Goal: Task Accomplishment & Management: Manage account settings

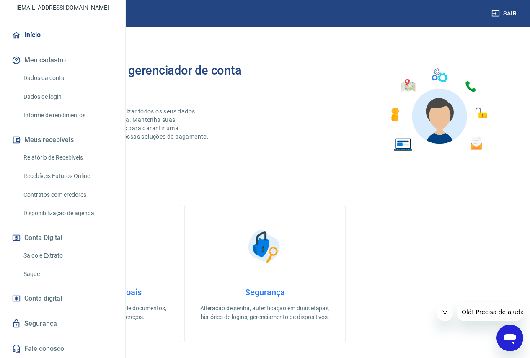
scroll to position [84, 0]
click at [41, 282] on link "Saque" at bounding box center [67, 273] width 95 height 17
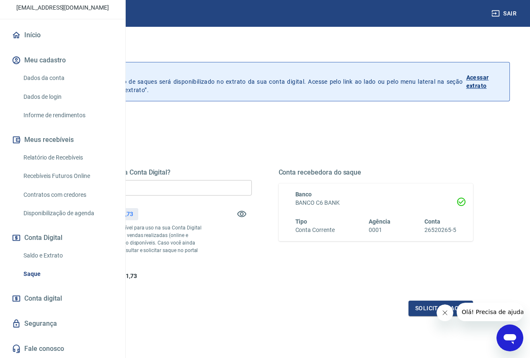
click at [60, 178] on link "Recebíveis Futuros Online" at bounding box center [67, 175] width 95 height 17
click at [208, 186] on input "R$ 0,00" at bounding box center [154, 187] width 195 height 15
type input "R$ 2.711,73"
click at [429, 316] on button "Solicitar saque" at bounding box center [440, 308] width 64 height 15
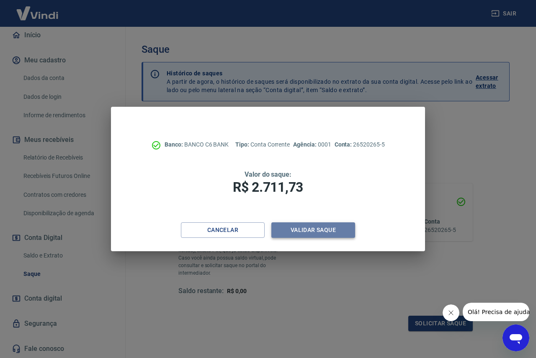
click at [301, 232] on button "Validar saque" at bounding box center [313, 229] width 84 height 15
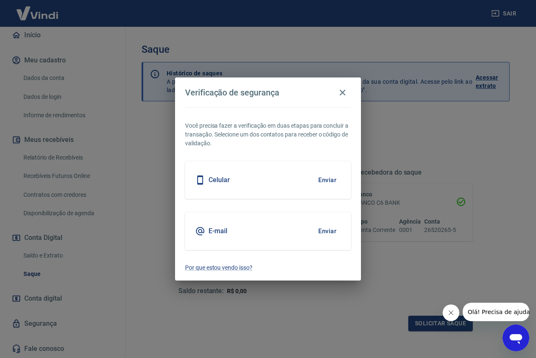
click at [332, 178] on button "Enviar" at bounding box center [327, 180] width 27 height 18
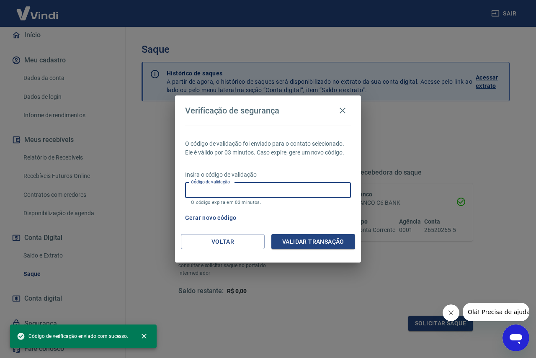
click at [207, 191] on input "Código de validação" at bounding box center [268, 190] width 166 height 15
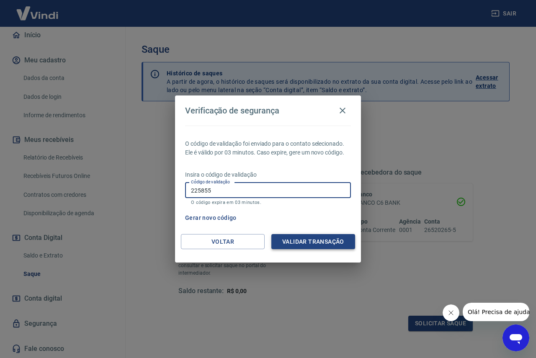
type input "225855"
click at [307, 237] on button "Validar transação" at bounding box center [313, 241] width 84 height 15
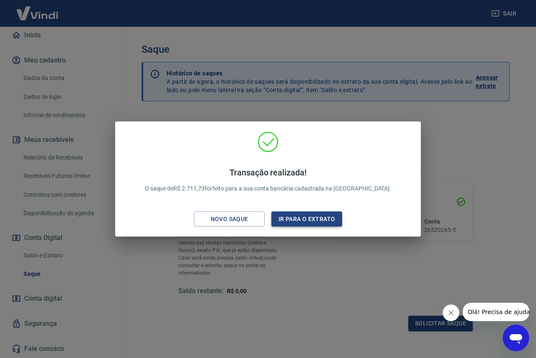
click at [324, 218] on button "Ir para o extrato" at bounding box center [306, 218] width 71 height 15
